Goal: Book appointment/travel/reservation

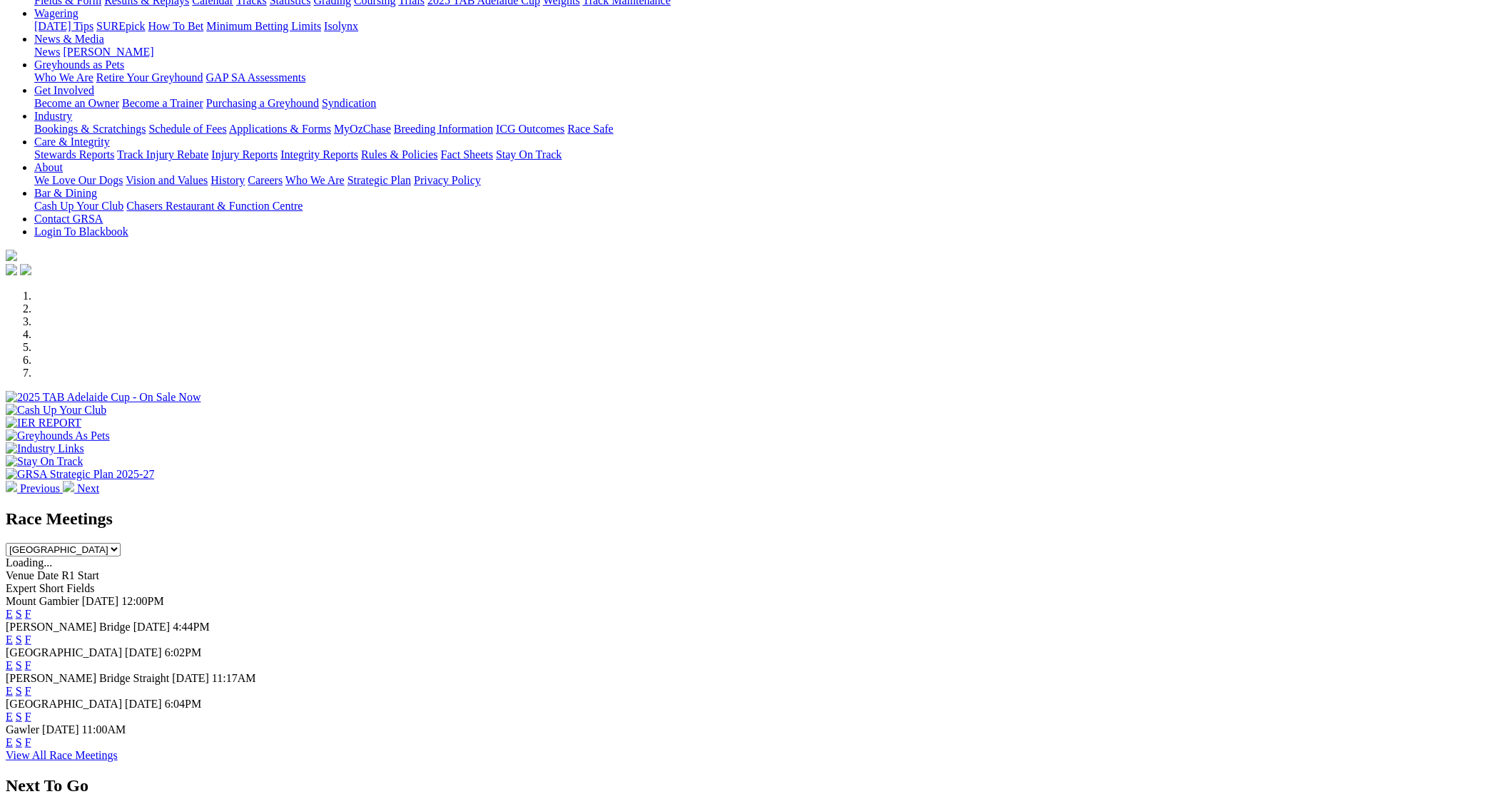
scroll to position [170, 0]
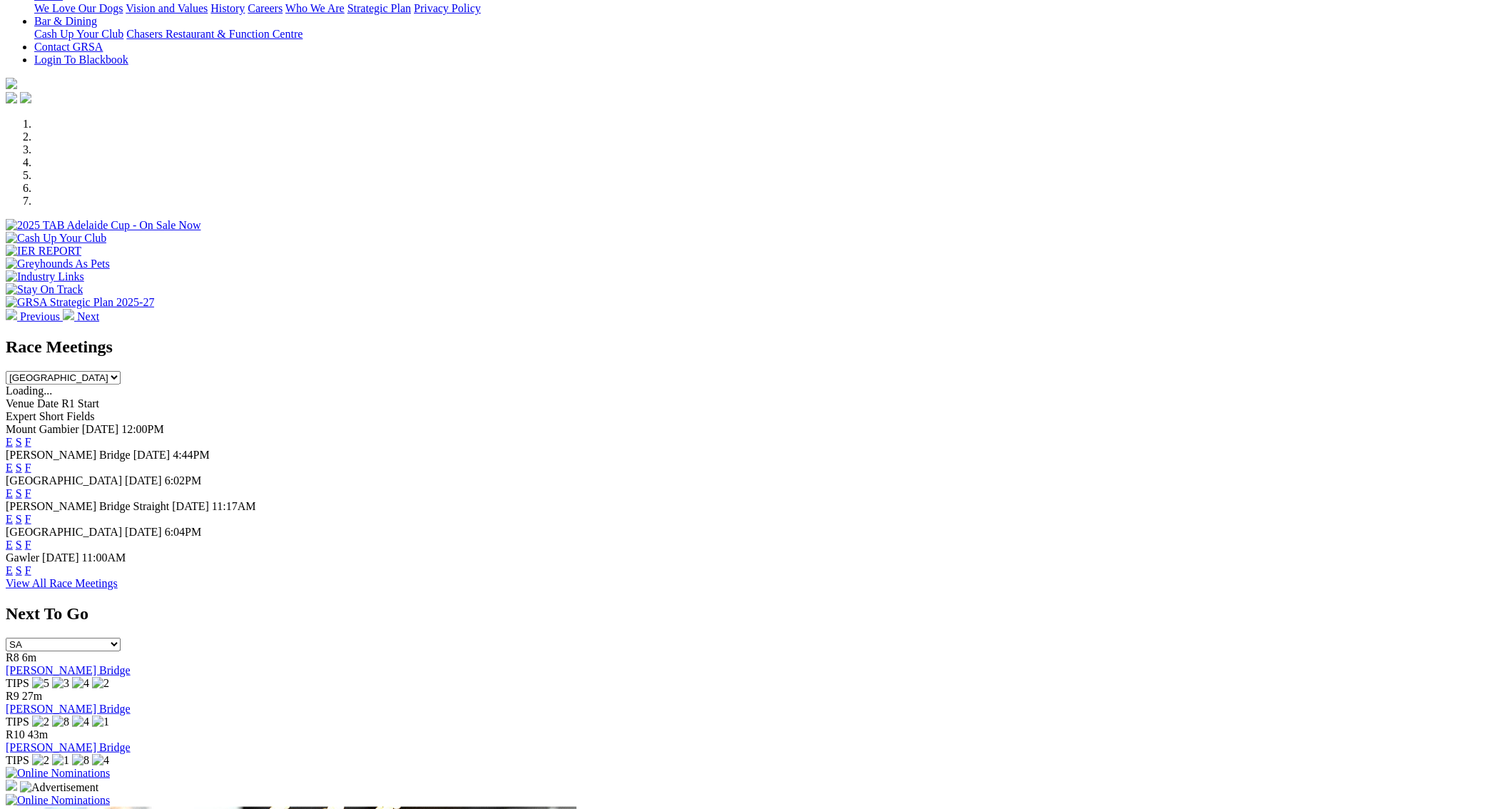
scroll to position [342, 0]
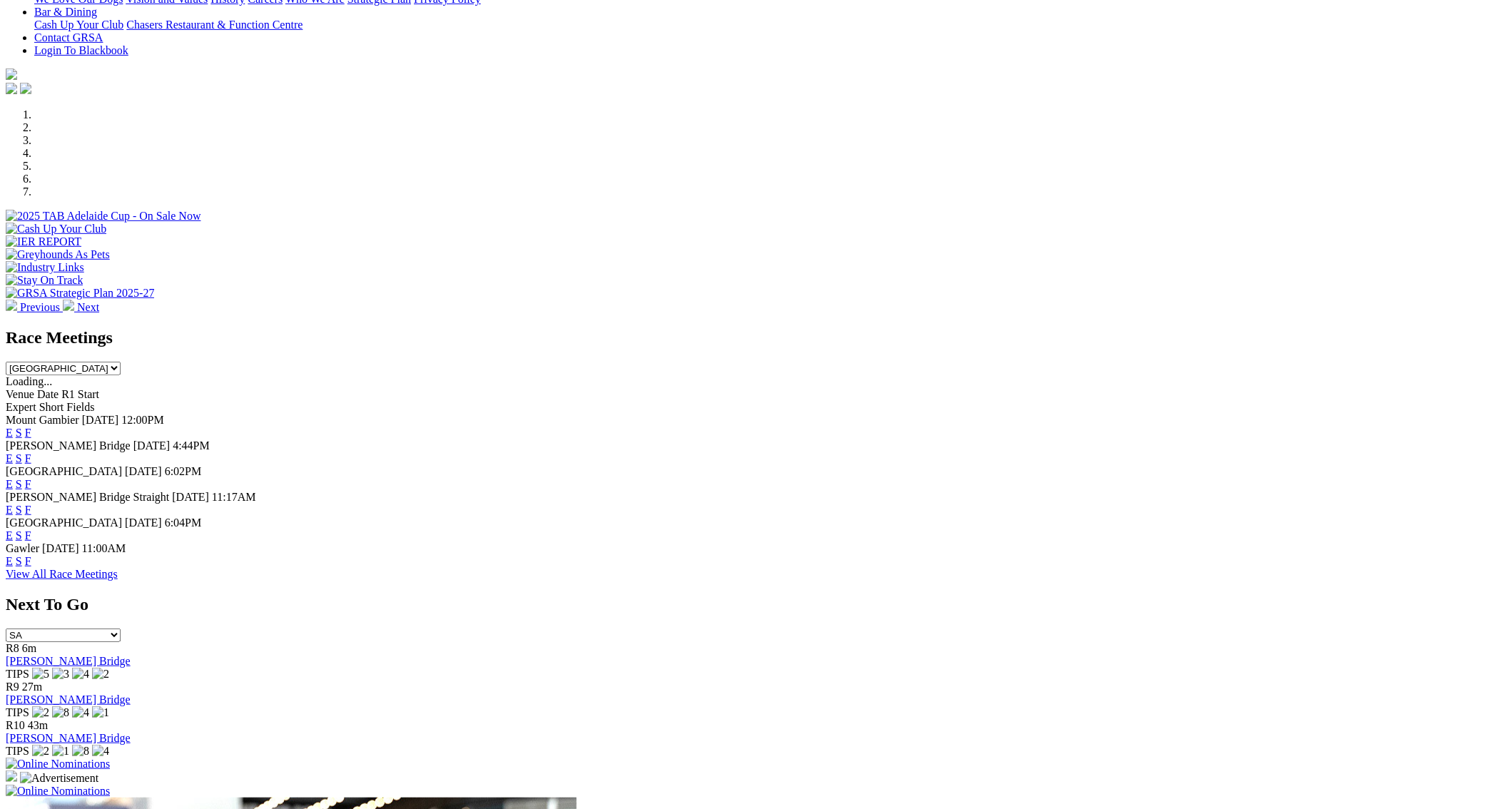
click at [110, 757] on img at bounding box center [58, 763] width 104 height 13
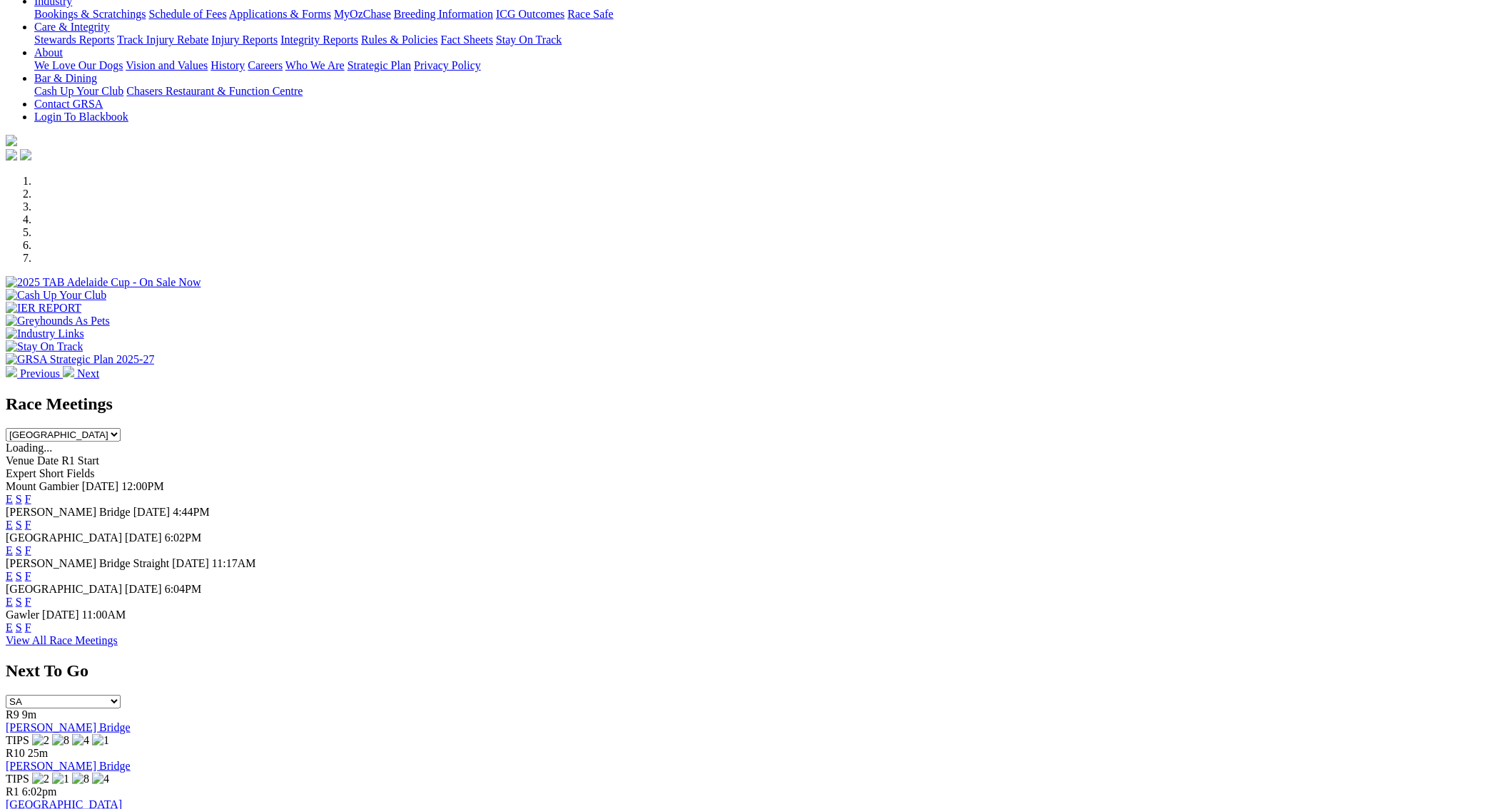
scroll to position [305, 0]
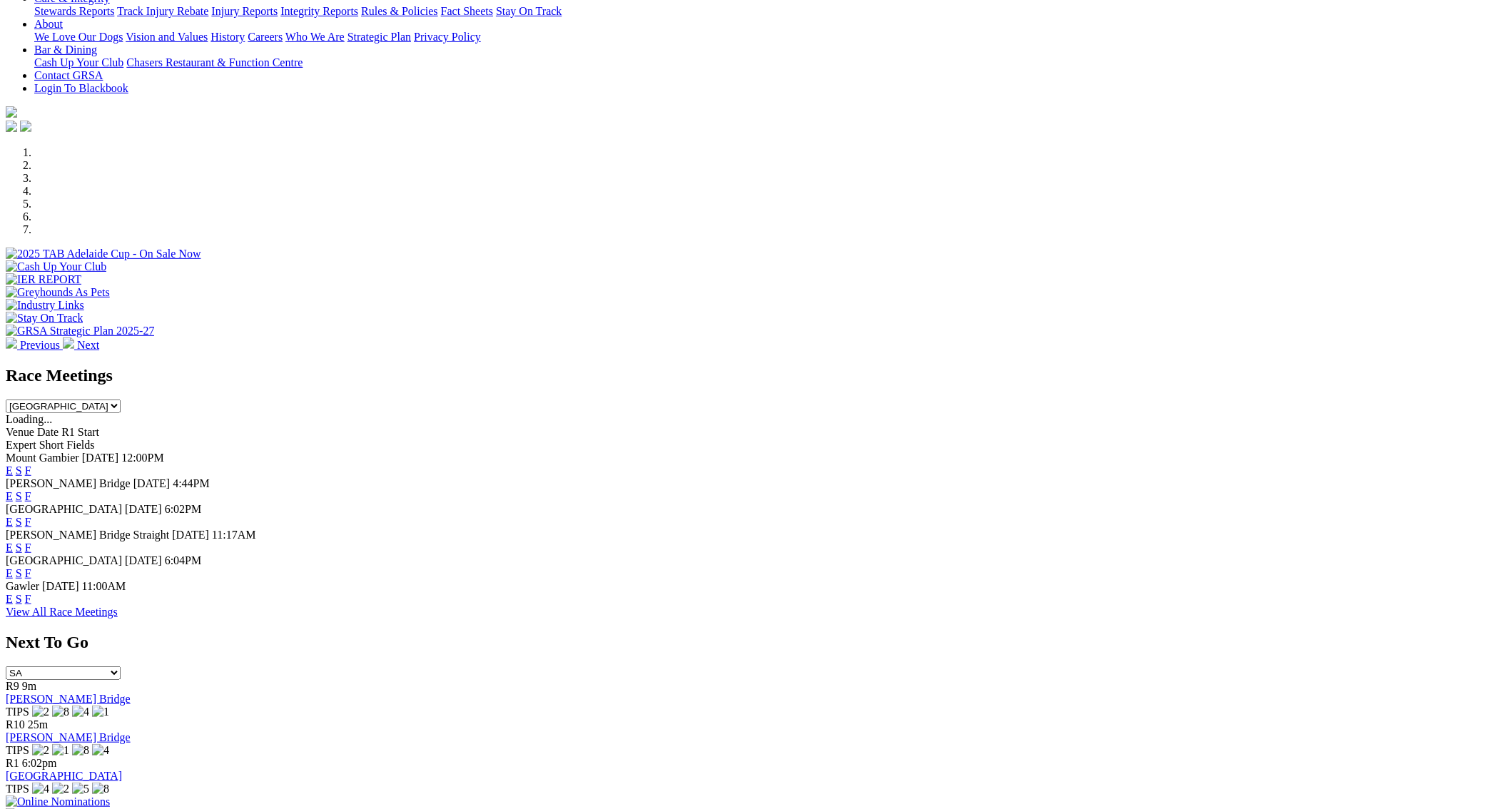
click at [110, 795] on img at bounding box center [58, 801] width 104 height 13
